Goal: Task Accomplishment & Management: Use online tool/utility

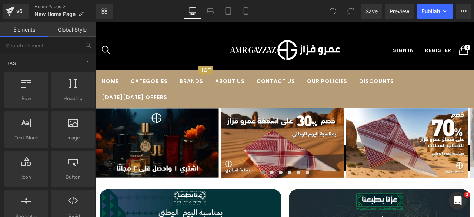
scroll to position [2041, 0]
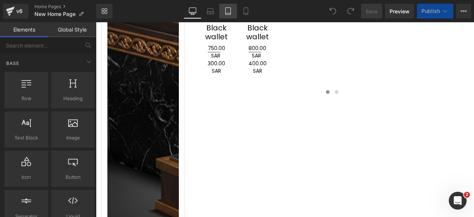
click at [227, 12] on icon at bounding box center [227, 10] width 7 height 7
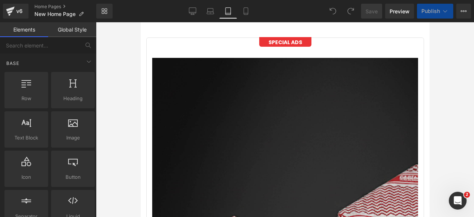
scroll to position [2292, 0]
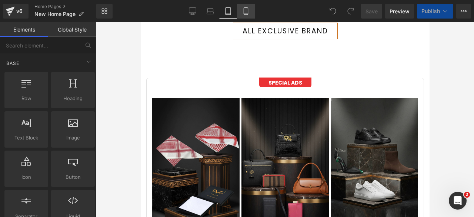
click at [245, 9] on icon at bounding box center [245, 10] width 7 height 7
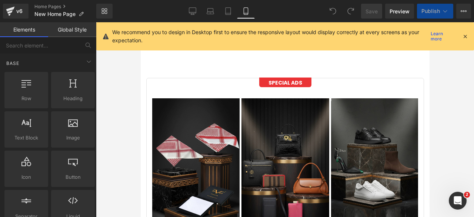
click at [464, 36] on icon at bounding box center [465, 36] width 7 height 7
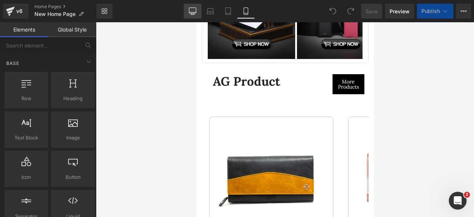
click at [192, 12] on icon at bounding box center [192, 10] width 7 height 7
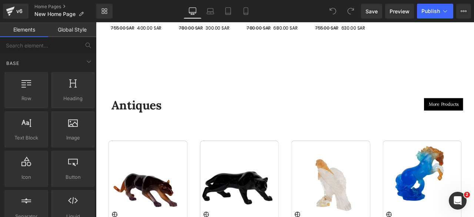
scroll to position [2290, 0]
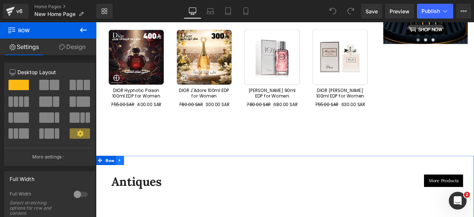
click at [123, 183] on icon at bounding box center [124, 186] width 5 height 6
click at [132, 183] on icon at bounding box center [133, 185] width 5 height 5
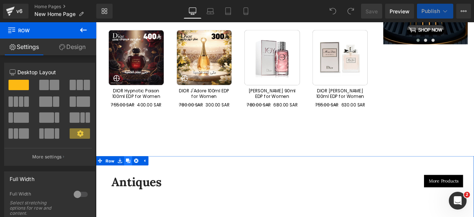
scroll to position [2780, 0]
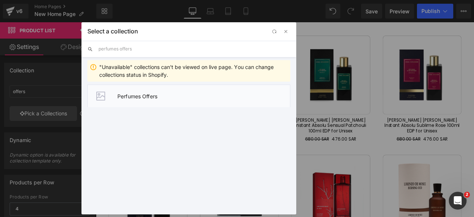
type input "perfumes offers"
drag, startPoint x: 119, startPoint y: 95, endPoint x: 115, endPoint y: 95, distance: 4.4
click at [115, 95] on li "Perfumes Offers" at bounding box center [188, 95] width 203 height 23
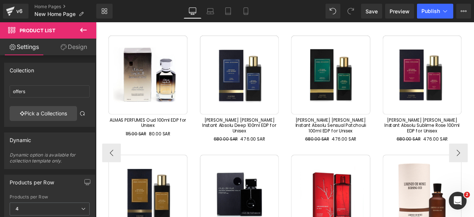
drag, startPoint x: 211, startPoint y: 117, endPoint x: 118, endPoint y: 109, distance: 93.0
click at [118, 109] on img at bounding box center [158, 85] width 94 height 94
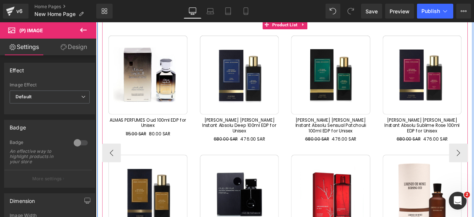
scroll to position [1399, 0]
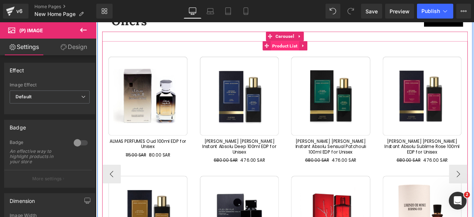
click at [316, 49] on span "Product List" at bounding box center [320, 49] width 34 height 11
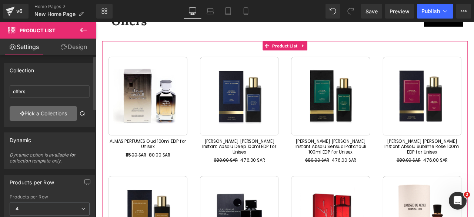
click at [35, 116] on link "Pick a Collections" at bounding box center [43, 113] width 67 height 15
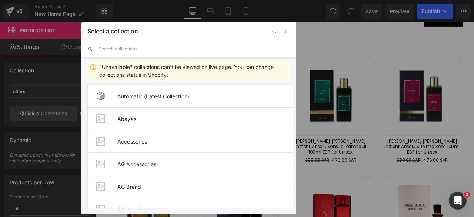
click at [119, 51] on input "text" at bounding box center [195, 49] width 192 height 16
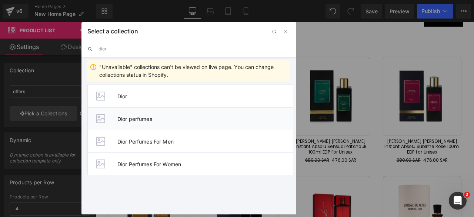
type input "dior"
click at [134, 117] on span "Dior perfumes" at bounding box center [205, 119] width 176 height 6
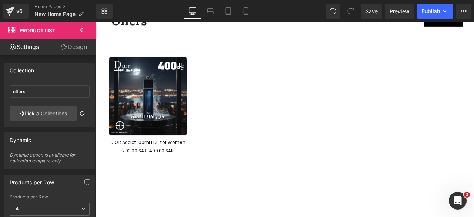
type input "Dior perfumes"
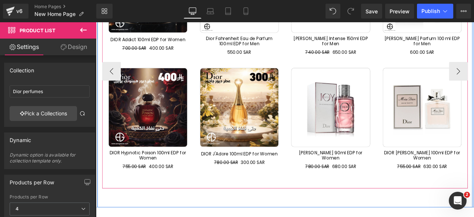
scroll to position [1482, 0]
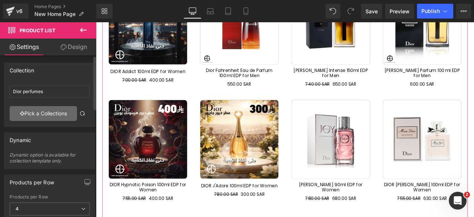
click at [31, 111] on link "Pick a Collections" at bounding box center [43, 113] width 67 height 15
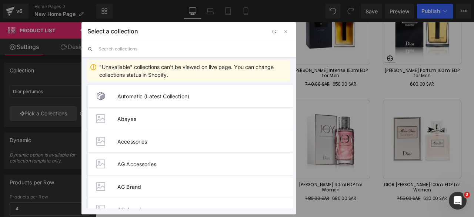
click at [119, 51] on input "text" at bounding box center [195, 49] width 192 height 16
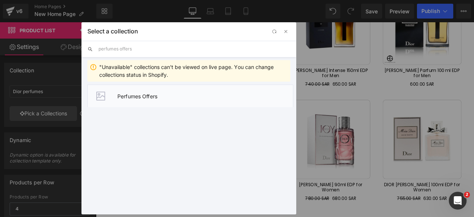
type input "perfumes offers"
click at [124, 94] on span "Perfumes Offers" at bounding box center [205, 96] width 176 height 6
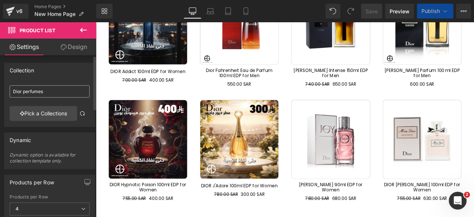
type input "Perfumes Offers"
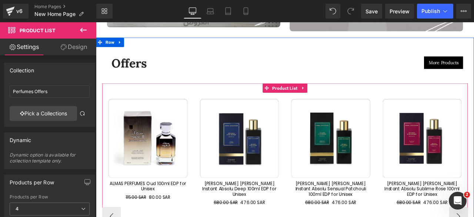
scroll to position [1348, 0]
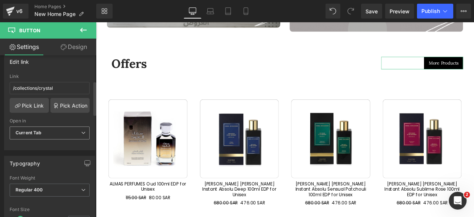
scroll to position [121, 0]
click at [28, 106] on link "Pick Link" at bounding box center [29, 104] width 39 height 15
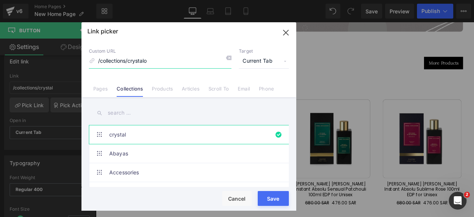
type input "/collections/crystal"
click at [117, 113] on input "text" at bounding box center [189, 112] width 200 height 17
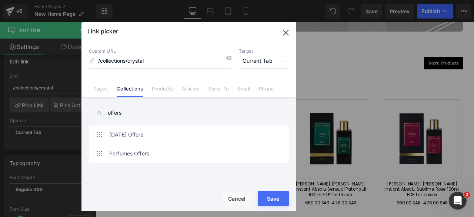
type input "offers"
click at [121, 159] on link "Perfumes Offers" at bounding box center [190, 153] width 163 height 19
type input "/collections/perfumes-offers"
click at [271, 196] on button "Save" at bounding box center [273, 198] width 31 height 15
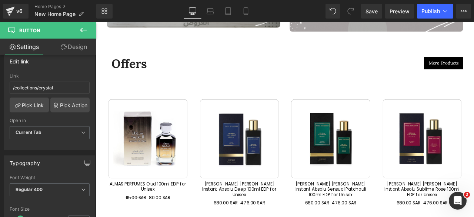
type input "/collections/perfumes-offers"
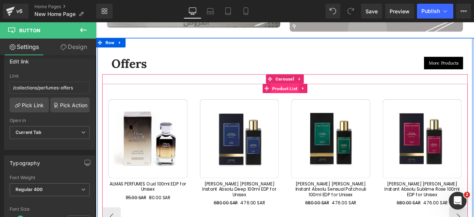
click at [321, 98] on span "Product List" at bounding box center [320, 100] width 34 height 11
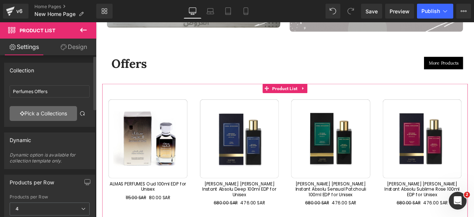
click at [34, 112] on link "Pick a Collections" at bounding box center [43, 113] width 67 height 15
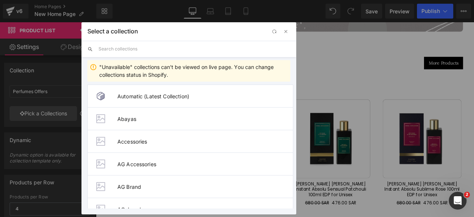
click at [110, 49] on input "text" at bounding box center [195, 49] width 192 height 16
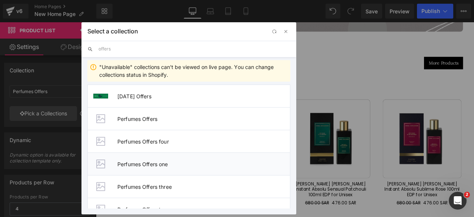
type input "offers"
click at [130, 159] on li "Perfumes Offers one" at bounding box center [188, 163] width 203 height 23
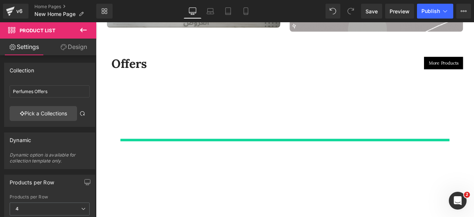
type input "Perfumes Offers one"
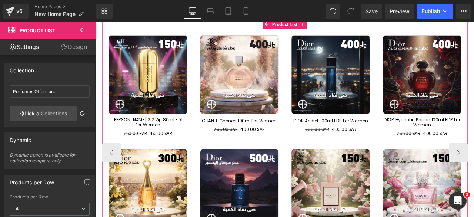
scroll to position [1426, 0]
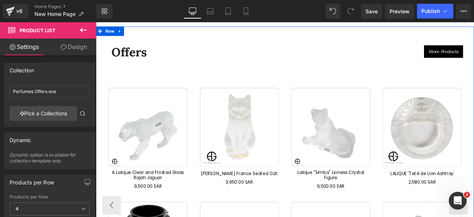
scroll to position [1361, 0]
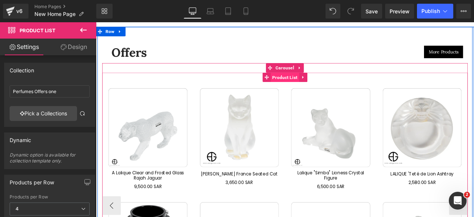
click at [316, 84] on span "Product List" at bounding box center [320, 87] width 34 height 11
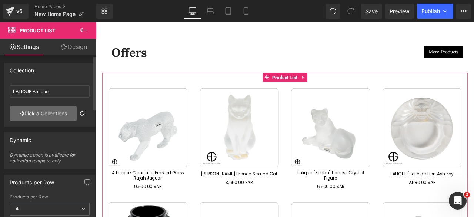
click at [39, 115] on link "Pick a Collections" at bounding box center [43, 113] width 67 height 15
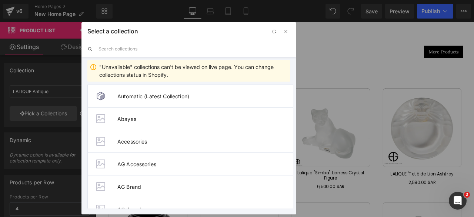
click at [122, 47] on input "text" at bounding box center [195, 49] width 192 height 16
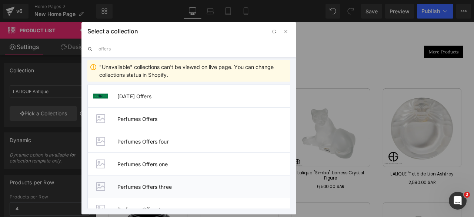
scroll to position [13, 0]
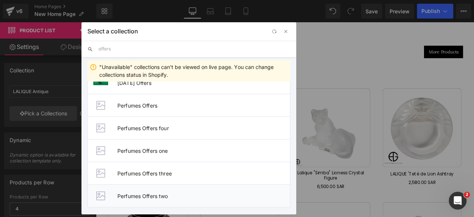
type input "offers"
click at [150, 197] on span "Perfumes Offers two" at bounding box center [203, 196] width 173 height 6
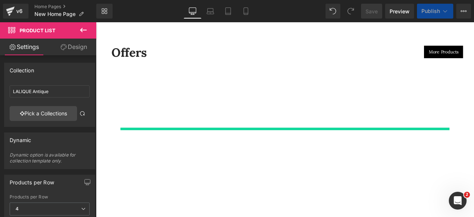
type input "Perfumes Offers two"
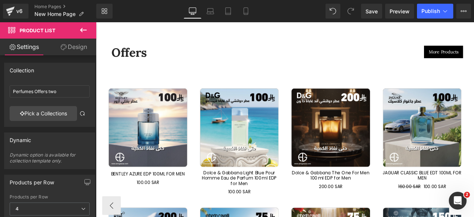
scroll to position [1424, 0]
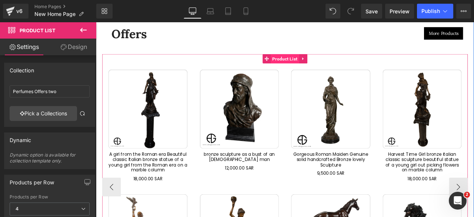
scroll to position [1383, 0]
click at [313, 63] on span "Product List" at bounding box center [320, 65] width 34 height 11
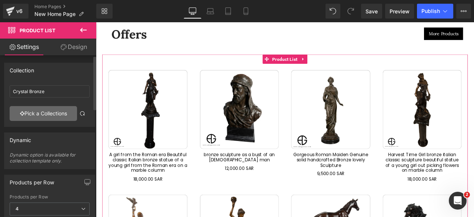
click at [36, 109] on link "Pick a Collections" at bounding box center [43, 113] width 67 height 15
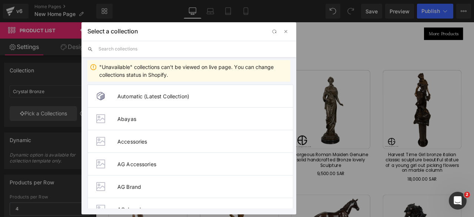
click at [110, 51] on input "text" at bounding box center [195, 49] width 192 height 16
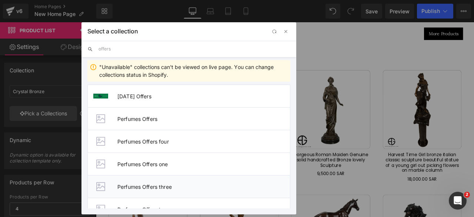
type input "offers"
click at [144, 186] on span "Perfumes Offers three" at bounding box center [203, 186] width 173 height 6
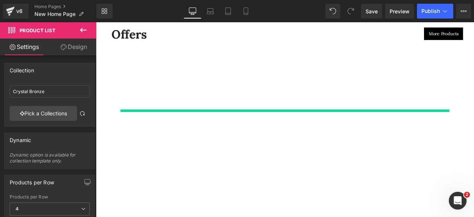
type input "Perfumes Offers three"
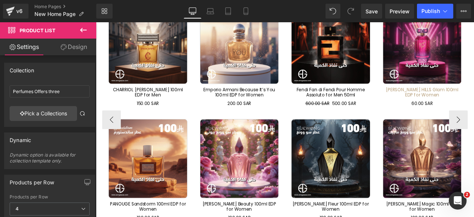
scroll to position [1461, 0]
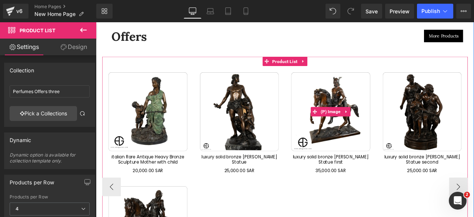
scroll to position [1371, 0]
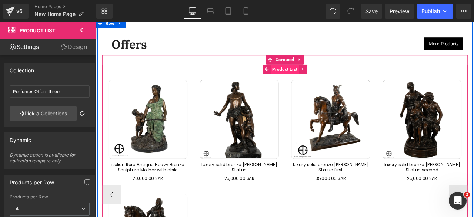
click at [316, 77] on span "Product List" at bounding box center [320, 77] width 34 height 11
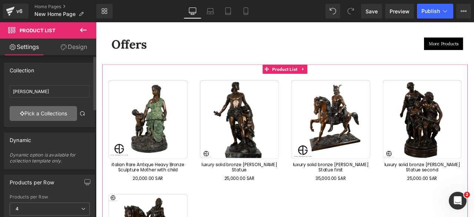
click at [38, 111] on link "Pick a Collections" at bounding box center [43, 113] width 67 height 15
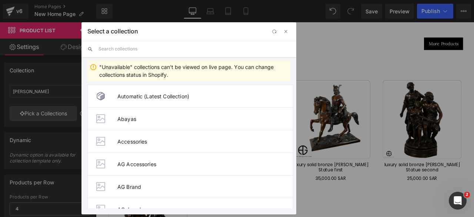
click at [118, 49] on input "text" at bounding box center [195, 49] width 192 height 16
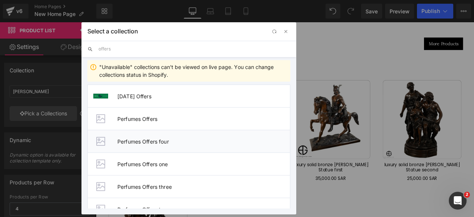
scroll to position [13, 0]
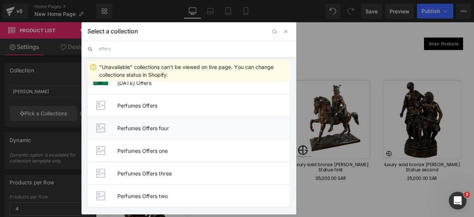
type input "offers"
click at [156, 128] on span "Perfumes Offers four" at bounding box center [203, 128] width 173 height 6
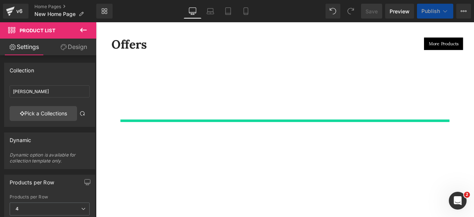
type input "Perfumes Offers four"
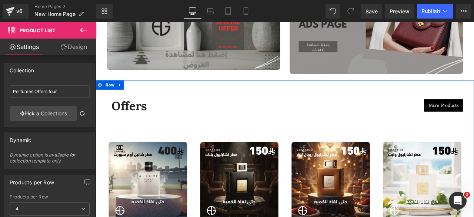
scroll to position [1292, 0]
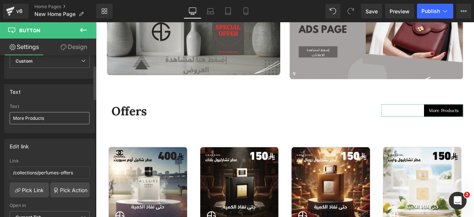
scroll to position [57, 0]
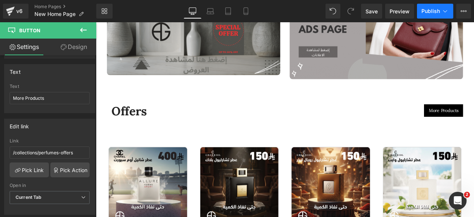
click at [429, 13] on span "Publish" at bounding box center [430, 11] width 19 height 6
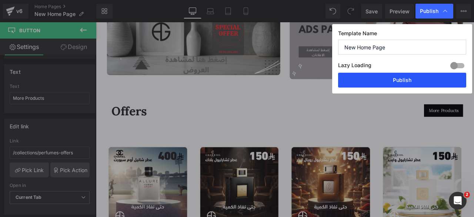
click at [396, 79] on button "Publish" at bounding box center [402, 80] width 128 height 15
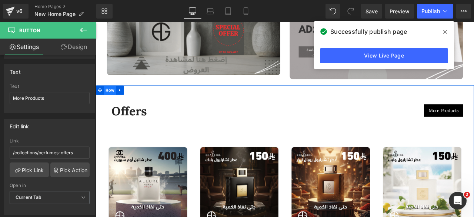
click at [110, 99] on span "Row" at bounding box center [113, 102] width 14 height 11
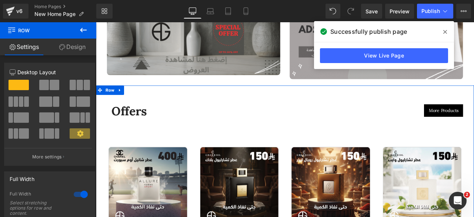
click at [77, 50] on link "Design" at bounding box center [72, 47] width 48 height 17
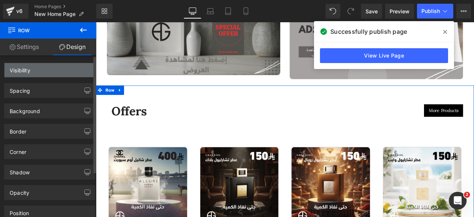
click at [31, 71] on div "Visibility" at bounding box center [49, 70] width 90 height 14
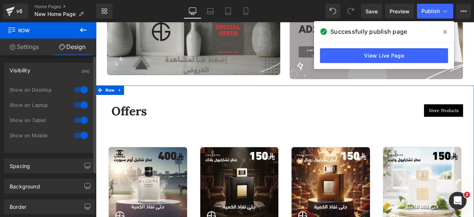
click at [79, 89] on div at bounding box center [81, 90] width 18 height 12
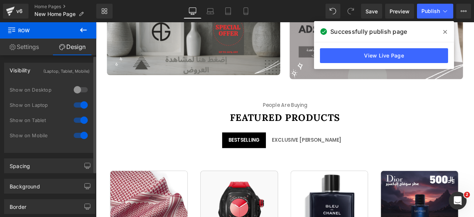
click at [76, 104] on div at bounding box center [81, 105] width 18 height 12
click at [78, 134] on div at bounding box center [81, 135] width 18 height 12
drag, startPoint x: 78, startPoint y: 121, endPoint x: 240, endPoint y: 19, distance: 191.9
click at [78, 121] on div at bounding box center [81, 120] width 18 height 12
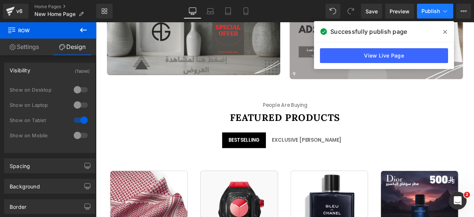
click at [425, 10] on span "Publish" at bounding box center [430, 11] width 19 height 6
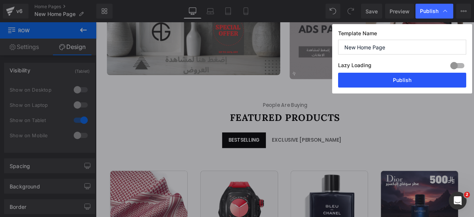
click at [386, 83] on button "Publish" at bounding box center [402, 80] width 128 height 15
